Goal: Find specific page/section

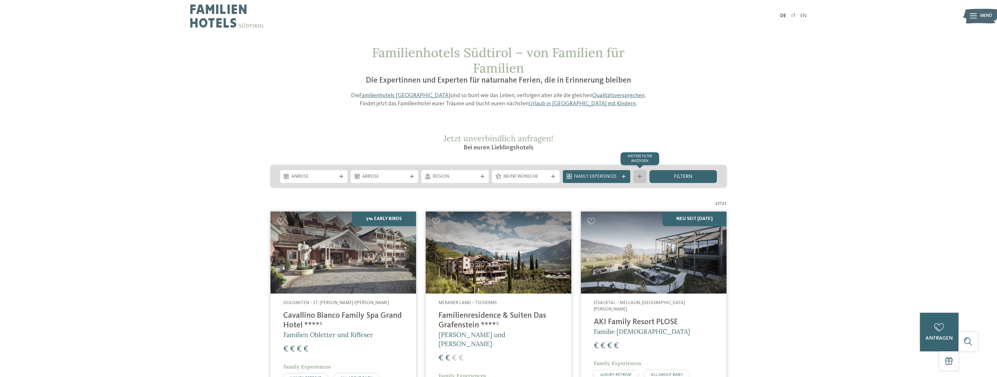
click at [641, 176] on icon at bounding box center [640, 177] width 4 height 4
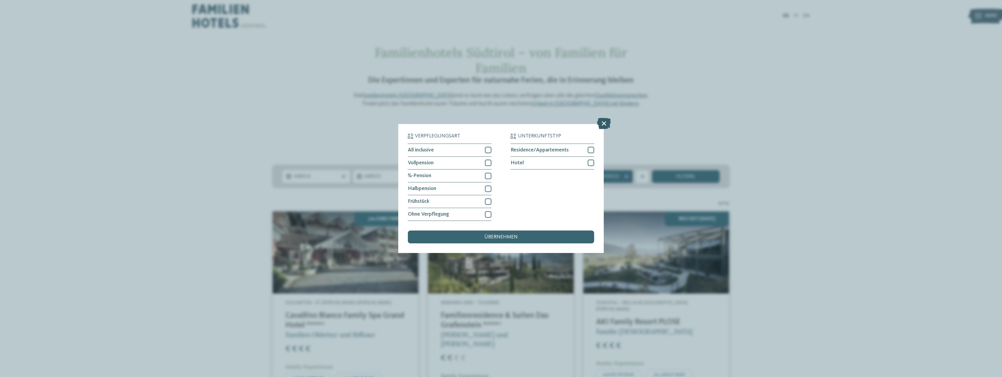
click at [609, 123] on icon at bounding box center [604, 123] width 14 height 11
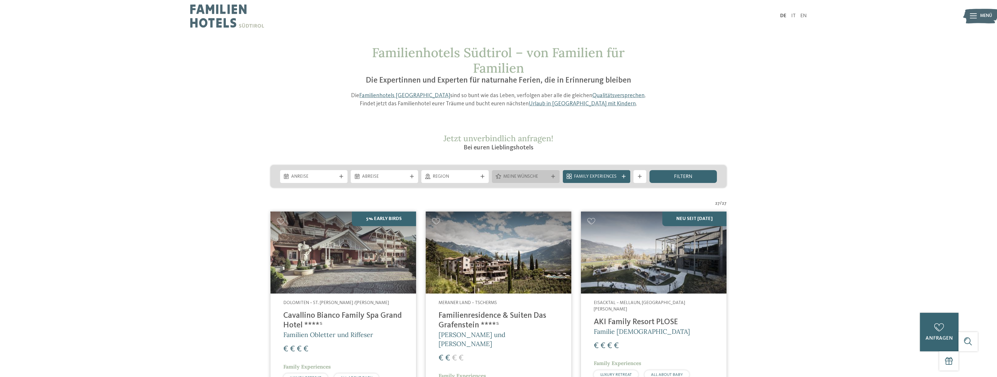
click at [543, 180] on div "Meine Wünsche" at bounding box center [525, 176] width 67 height 13
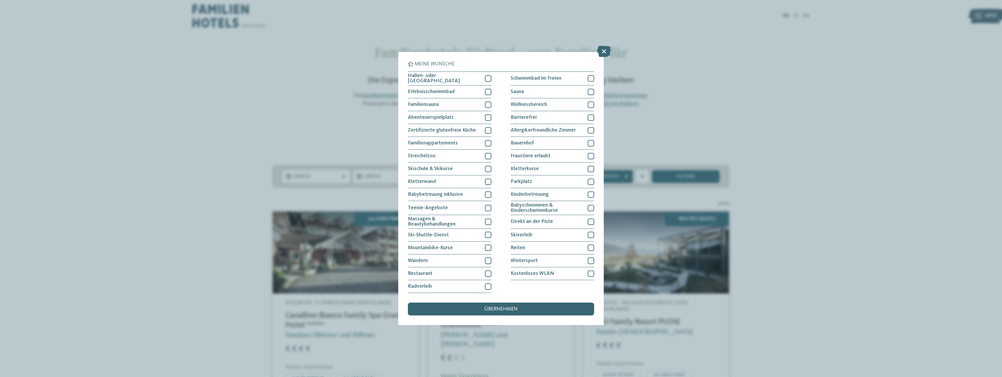
click at [284, 135] on div "Meine Wünsche Hallen- oder Schleusenbad Schwimmbad im Freien" at bounding box center [501, 188] width 1002 height 377
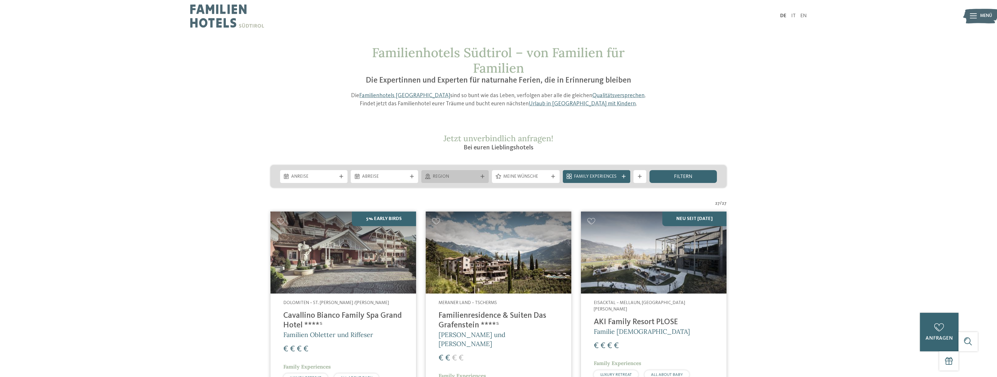
click at [473, 176] on span "Region" at bounding box center [455, 177] width 45 height 6
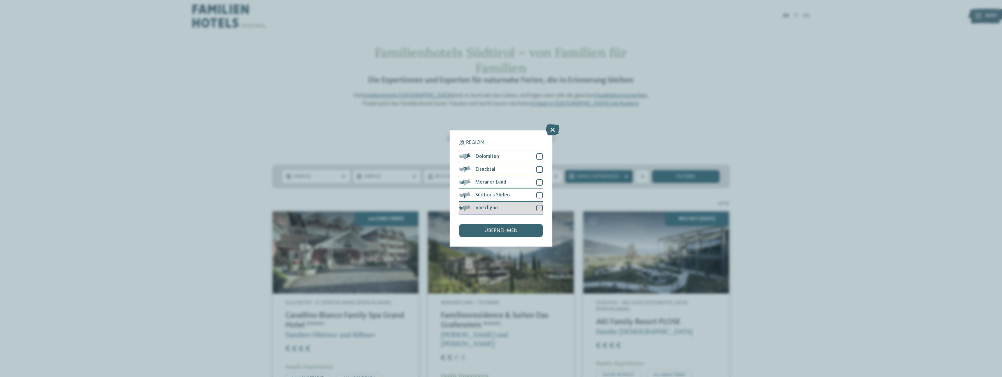
click at [539, 208] on div at bounding box center [539, 208] width 6 height 6
click at [538, 196] on div at bounding box center [539, 195] width 6 height 6
click at [516, 236] on div "übernehmen" at bounding box center [500, 230] width 83 height 13
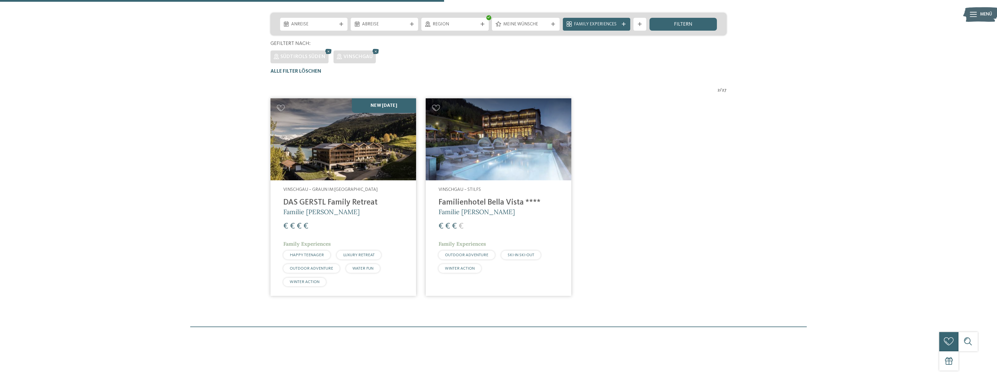
scroll to position [97, 0]
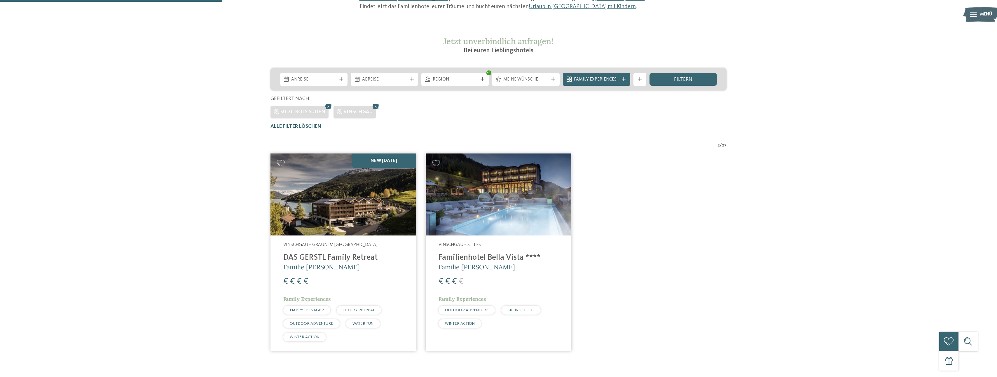
click at [530, 183] on img at bounding box center [499, 195] width 146 height 82
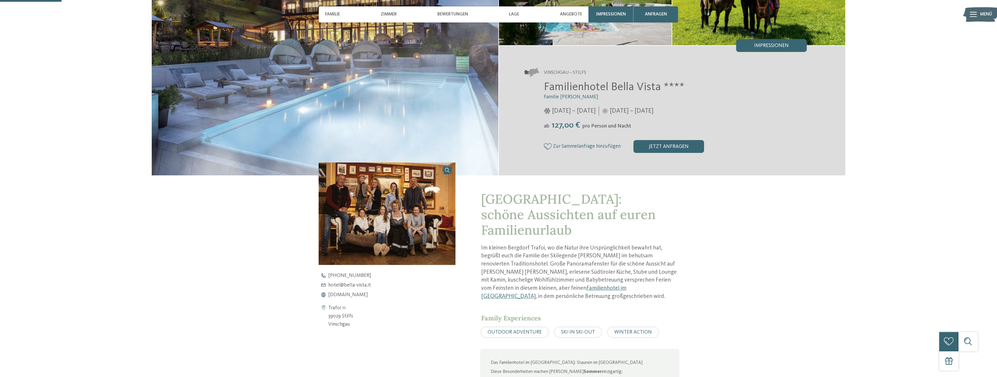
click at [411, 212] on img at bounding box center [387, 214] width 137 height 102
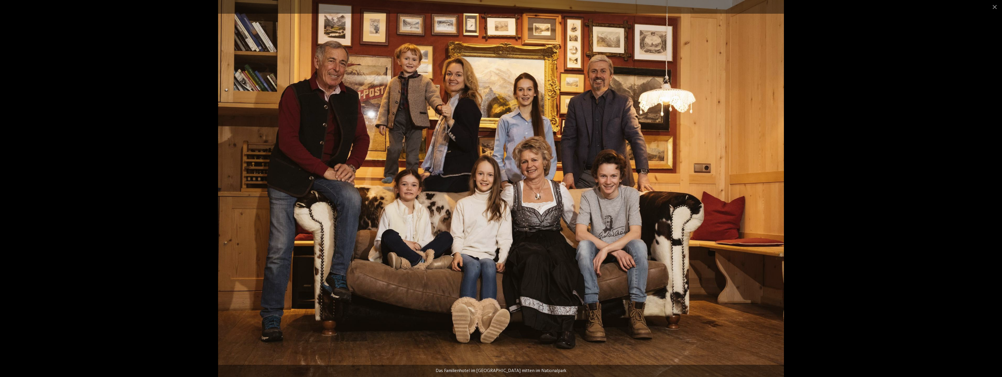
click at [857, 104] on div at bounding box center [501, 188] width 1002 height 377
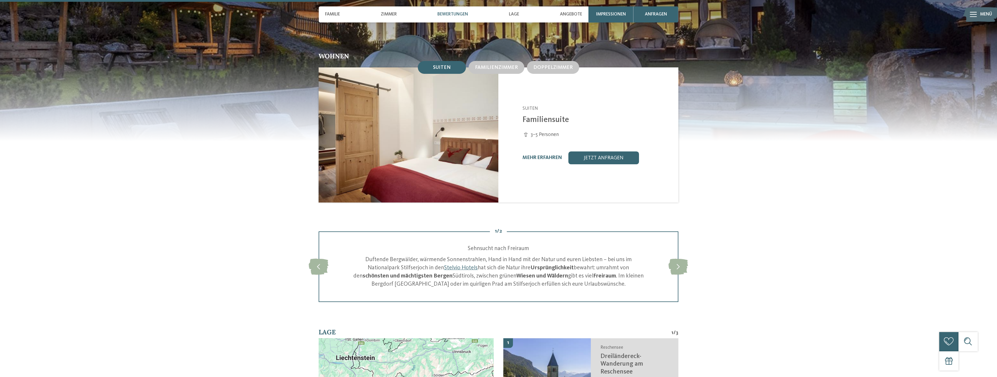
scroll to position [817, 0]
